Goal: Information Seeking & Learning: Learn about a topic

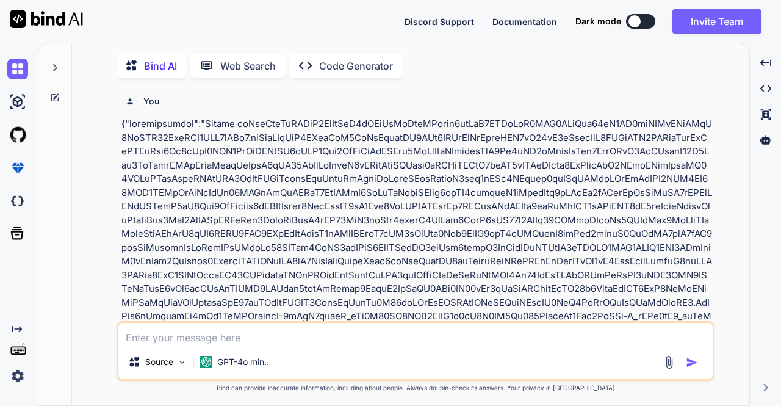
scroll to position [4, 0]
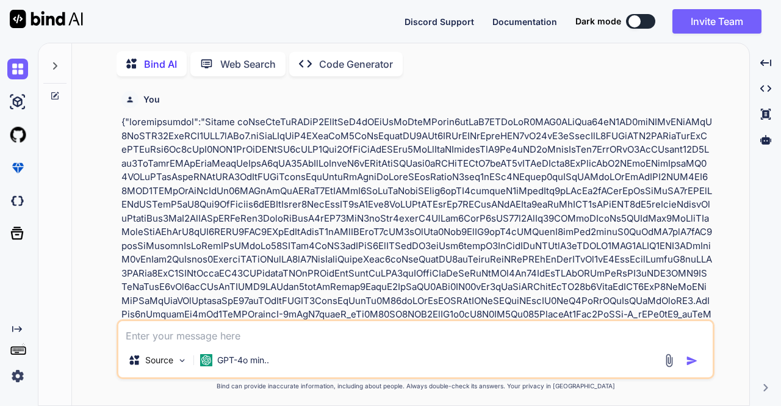
type textarea "h"
type textarea "x"
type textarea "ho"
type textarea "x"
type textarea "hoe"
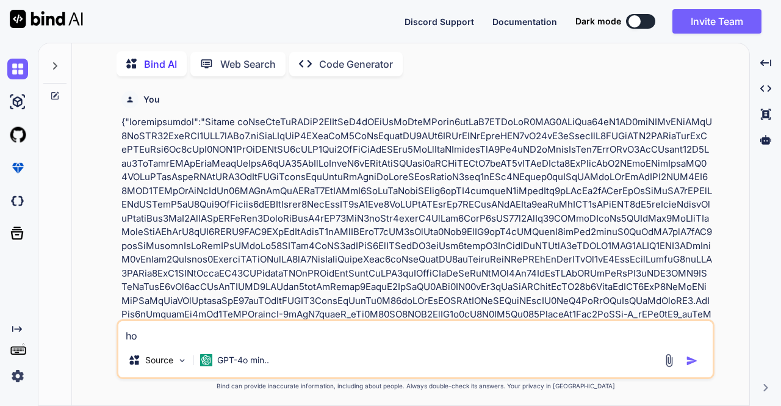
type textarea "x"
type textarea "ho"
type textarea "x"
type textarea "how"
type textarea "x"
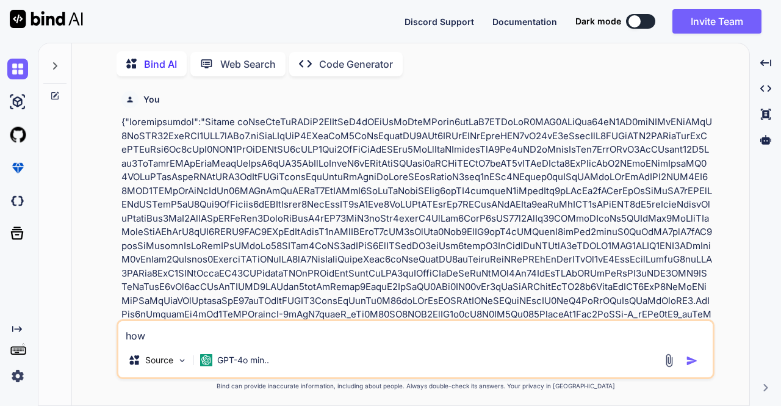
type textarea "how"
type textarea "x"
type textarea "how t"
type textarea "x"
type textarea "how to"
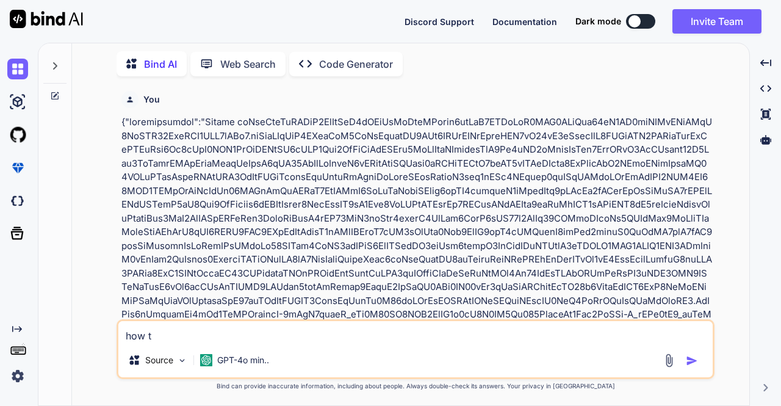
type textarea "x"
type textarea "how to"
type textarea "x"
type textarea "how to c"
type textarea "x"
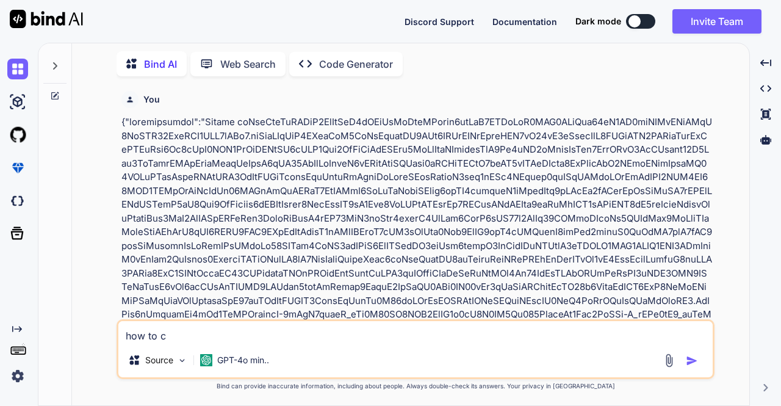
type textarea "how to cr"
type textarea "x"
type textarea "how to cre"
type textarea "x"
type textarea "how to crea"
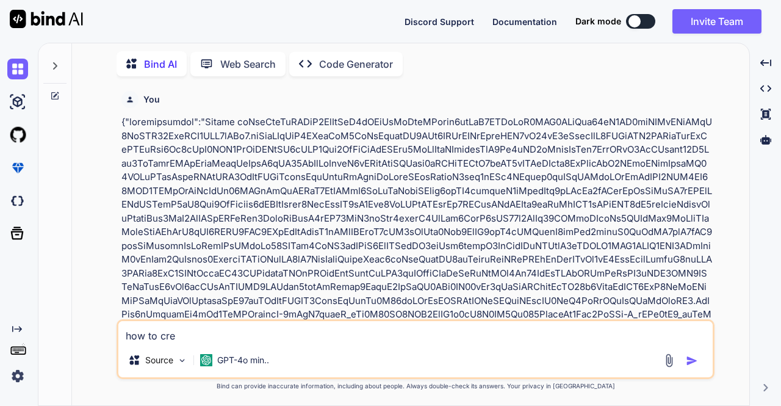
type textarea "x"
type textarea "how to creat"
type textarea "x"
type textarea "how to create"
type textarea "x"
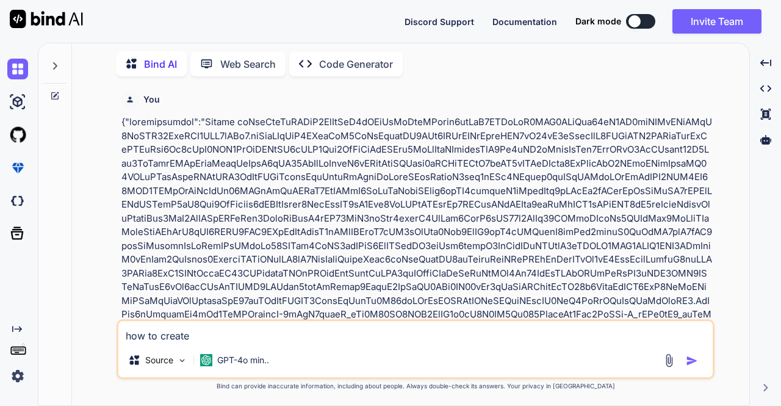
type textarea "how to create"
type textarea "x"
type textarea "how to create a"
type textarea "x"
type textarea "how to create an"
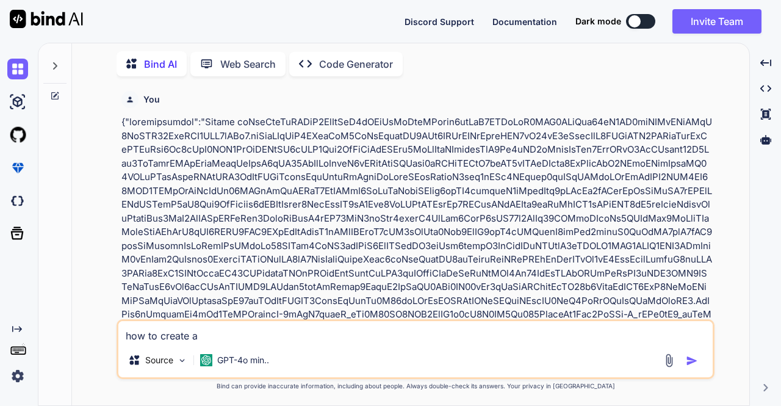
type textarea "x"
type textarea "how to create an"
type textarea "x"
type textarea "how to create an e"
type textarea "x"
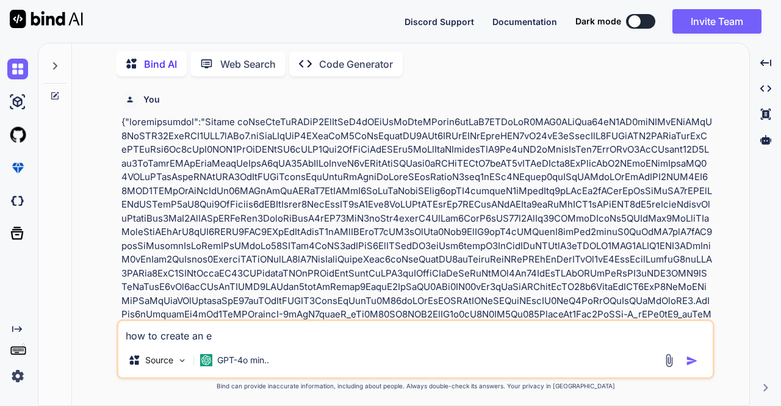
type textarea "how to create an em"
type textarea "x"
type textarea "how to create an emp"
type textarea "x"
type textarea "how to create an empt"
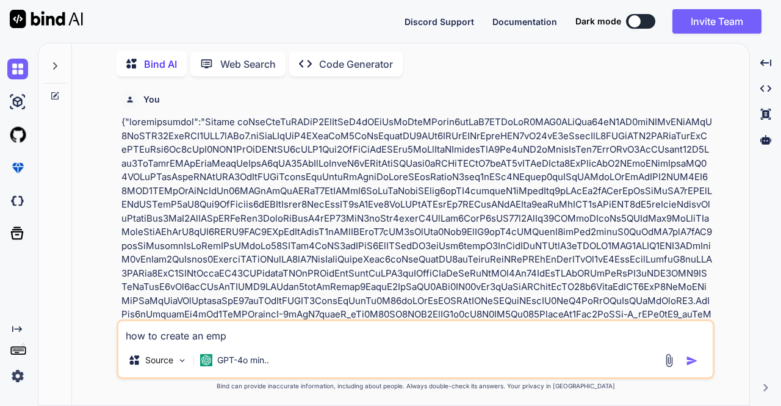
type textarea "x"
type textarea "how to create an empty"
type textarea "x"
type textarea "how to create an empty"
type textarea "x"
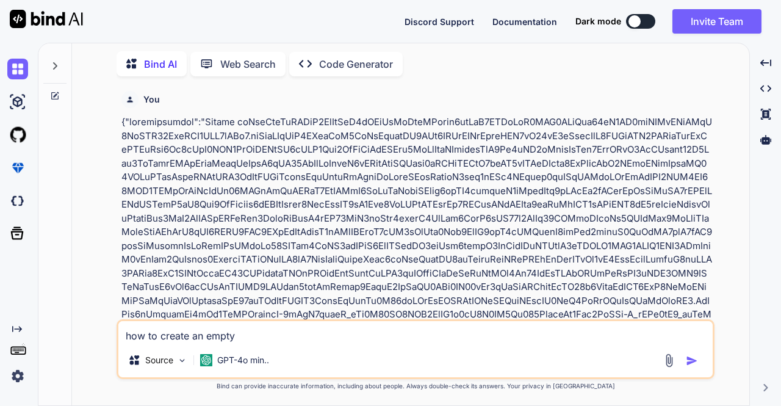
type textarea "how to create an empty d"
type textarea "x"
type textarea "how to create an empty da"
type textarea "x"
type textarea "how to create an empty dat"
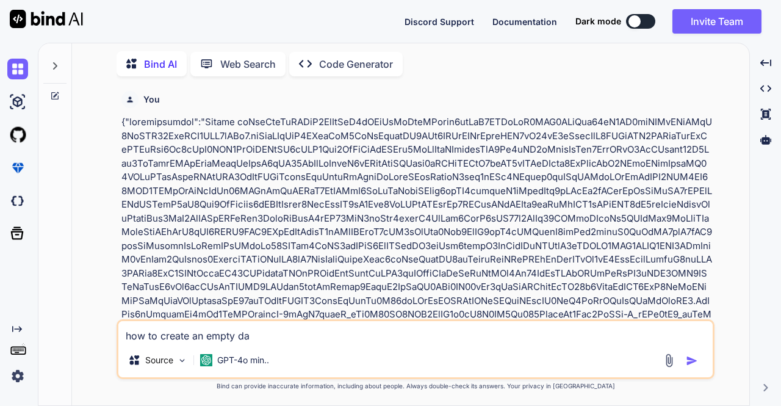
type textarea "x"
type textarea "how to create an empty data"
type textarea "x"
type textarea "how to create an empty dataf"
type textarea "x"
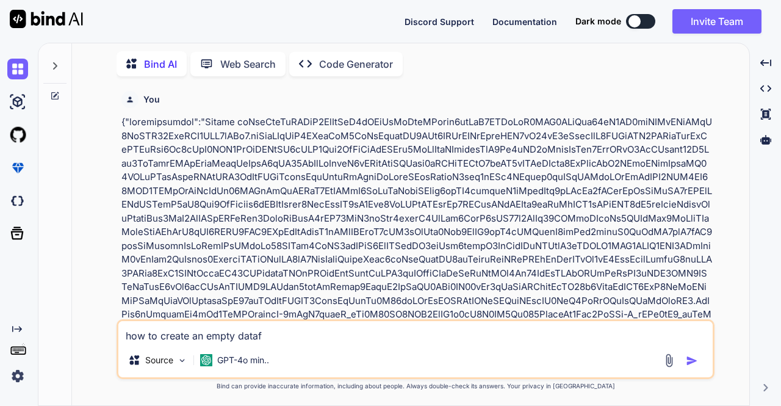
type textarea "how to create an empty datafr"
type textarea "x"
type textarea "how to create an empty datafra"
type textarea "x"
type textarea "how to create an empty datafram"
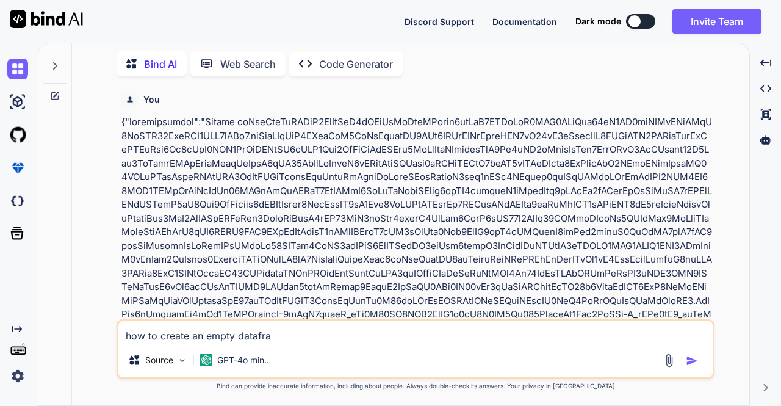
type textarea "x"
type textarea "how to create an empty dataframe"
type textarea "x"
type textarea "how to create an empty dataframe"
type textarea "x"
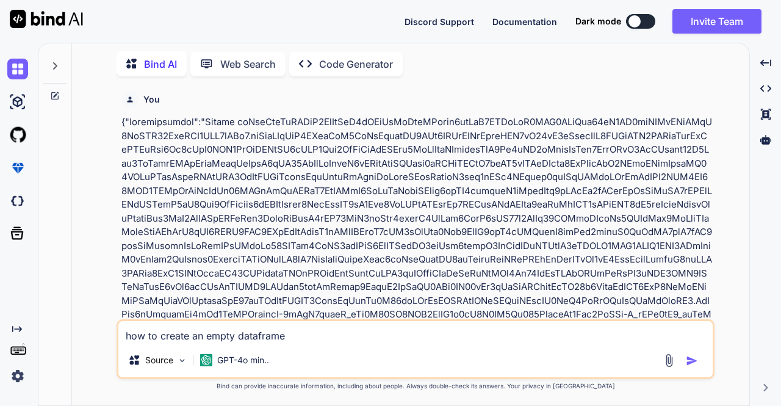
click at [309, 337] on textarea "how to create an empty dataframe" at bounding box center [415, 332] width 594 height 22
type textarea "how to create an empty dataframe with 200 columns in spark scala"
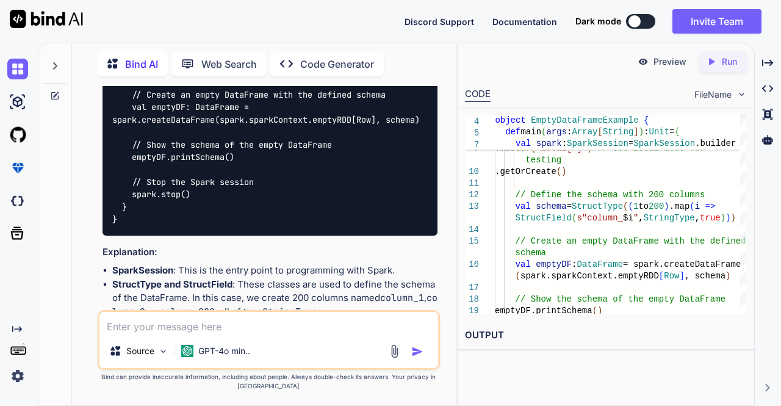
scroll to position [18775, 0]
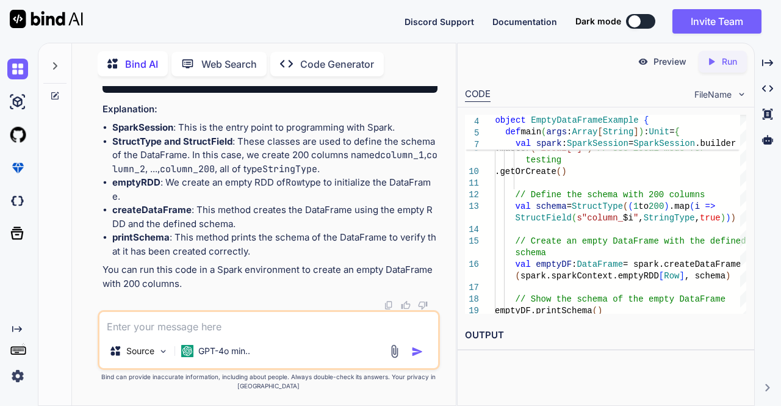
click at [245, 321] on textarea at bounding box center [268, 323] width 339 height 22
click at [198, 326] on textarea "I am using" at bounding box center [268, 323] width 339 height 22
paste textarea "org.apache.spark.sql.SQLContext(sc);"
type textarea "I am using org.apache.spark.sql.SQLContext(sc);"
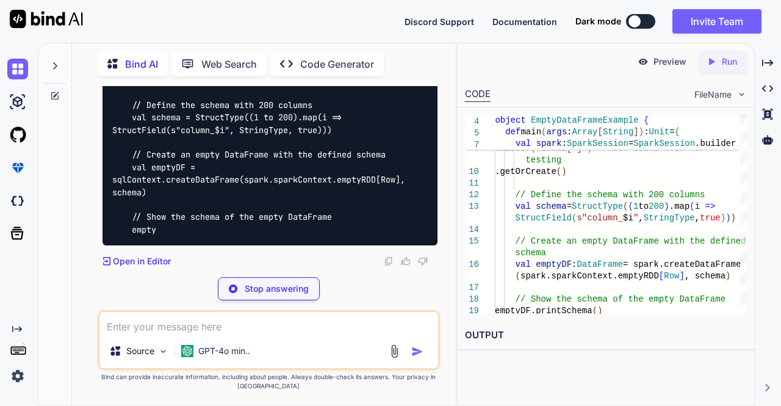
scroll to position [19497, 0]
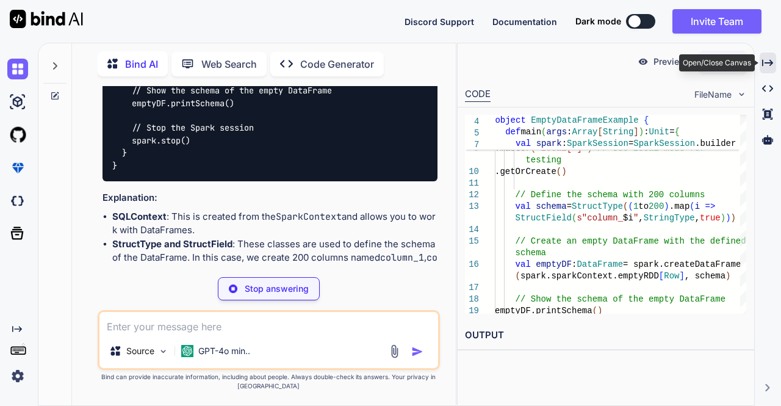
click at [766, 66] on icon "Created with Pixso." at bounding box center [767, 62] width 11 height 11
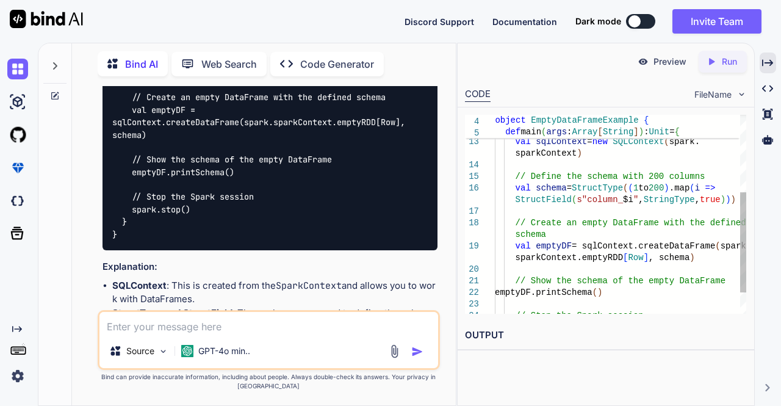
scroll to position [0, 0]
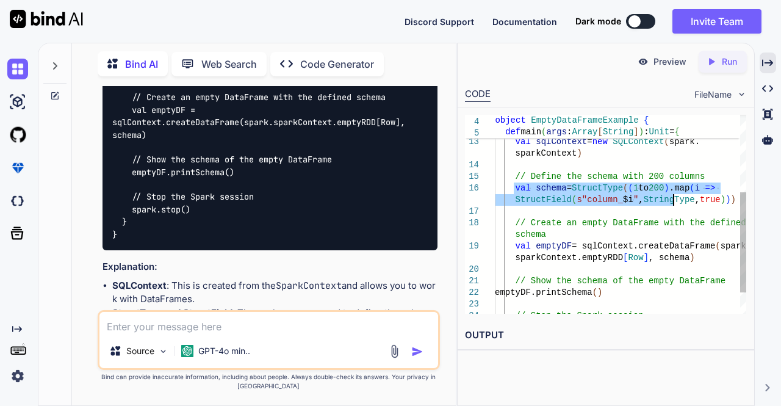
drag, startPoint x: 512, startPoint y: 188, endPoint x: 672, endPoint y: 199, distance: 159.6
click at [672, 199] on div "// Create SQLContext from Spark session val sqlContext = new SQLContext ( spark…" at bounding box center [620, 159] width 251 height 394
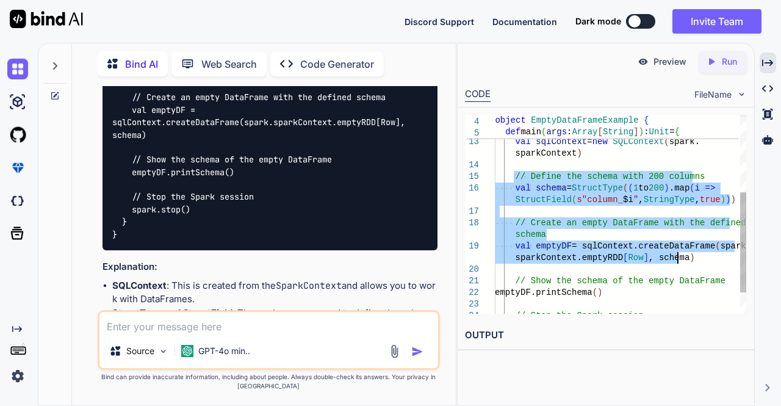
drag, startPoint x: 515, startPoint y: 177, endPoint x: 687, endPoint y: 257, distance: 190.2
click at [687, 257] on div "// Create SQLContext from Spark session val sqlContext = new SQLContext ( spark…" at bounding box center [620, 159] width 251 height 394
click at [687, 271] on div "// Create SQLContext from Spark session val sqlContext = new SQLContext ( spark…" at bounding box center [620, 159] width 251 height 394
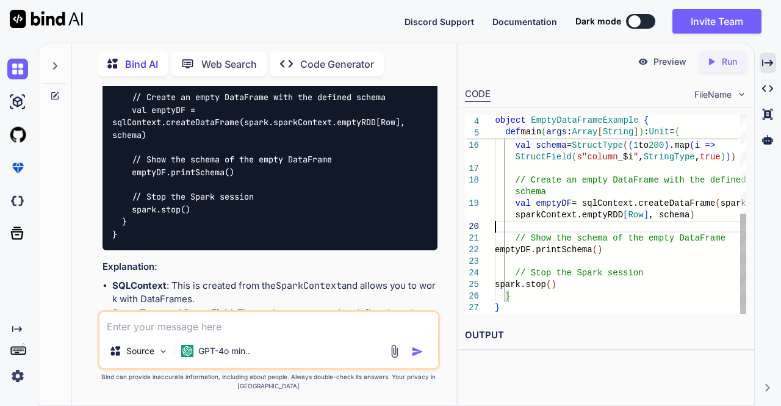
type textarea "StructField(s"column_$i", StringType, true))) // Create an empty DataFrame with…"
